Goal: Task Accomplishment & Management: Use online tool/utility

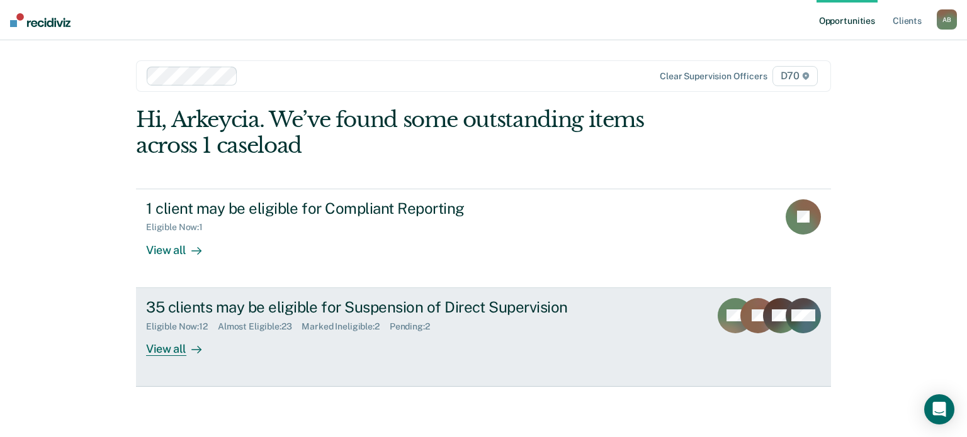
click at [210, 327] on div "Eligible Now : 12" at bounding box center [182, 327] width 72 height 11
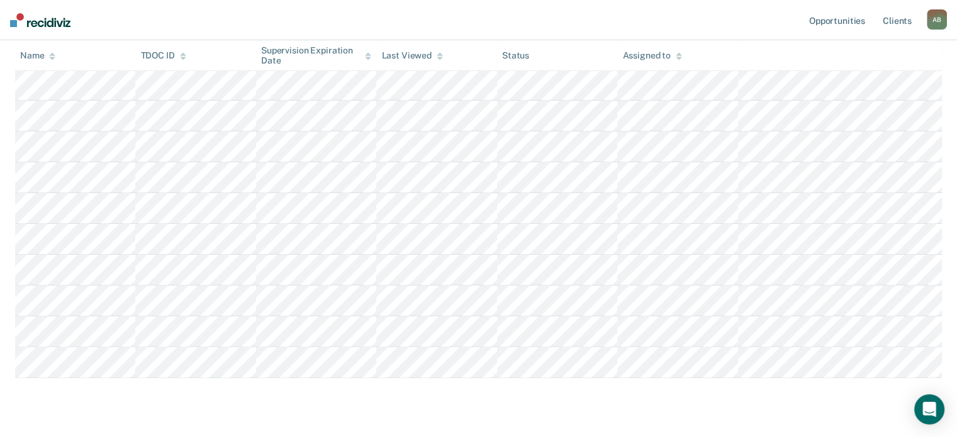
scroll to position [300, 0]
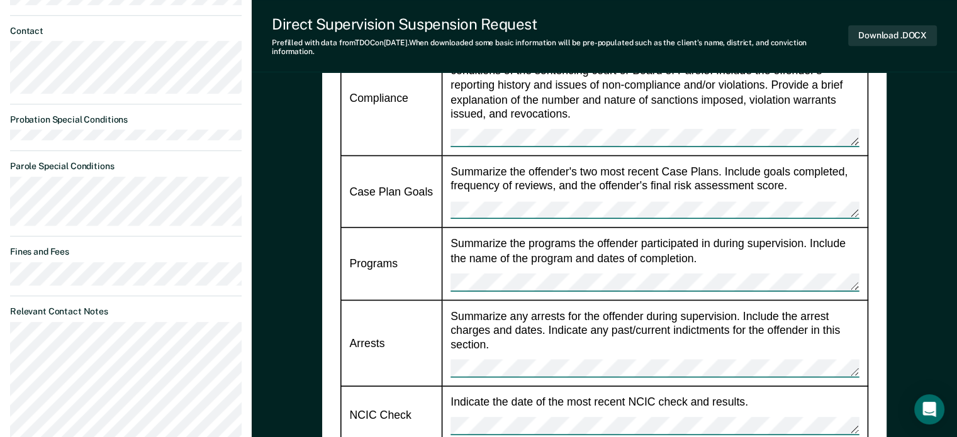
scroll to position [703, 0]
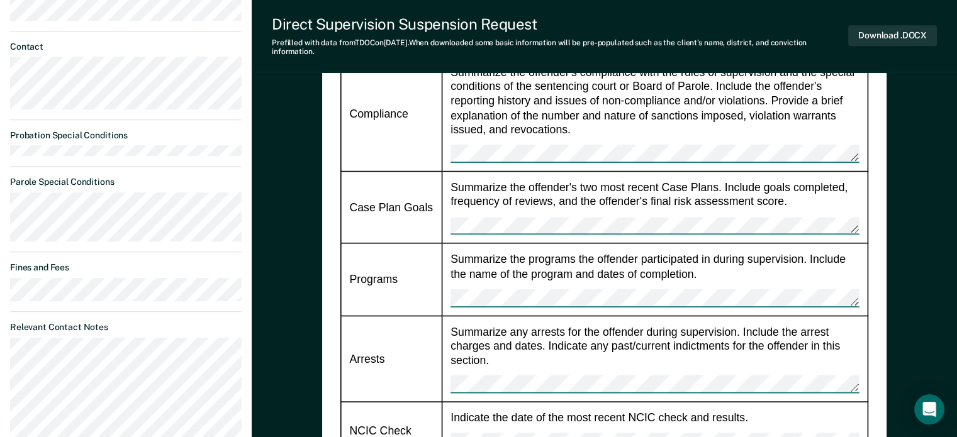
click at [621, 26] on div "Direct Supervision Suspension Request" at bounding box center [560, 24] width 576 height 18
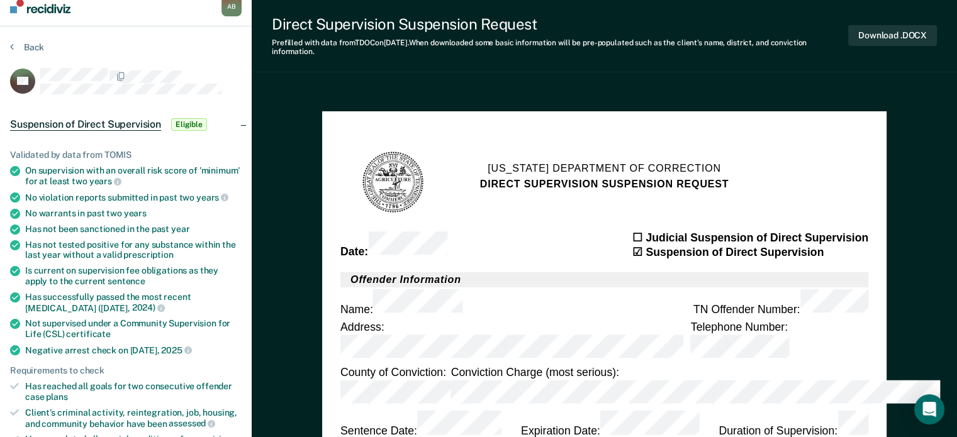
scroll to position [0, 0]
